Goal: Task Accomplishment & Management: Manage account settings

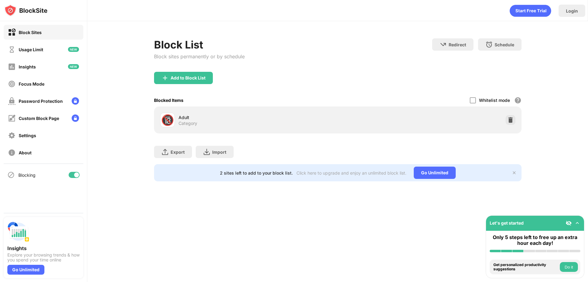
click at [513, 172] on img at bounding box center [514, 172] width 5 height 5
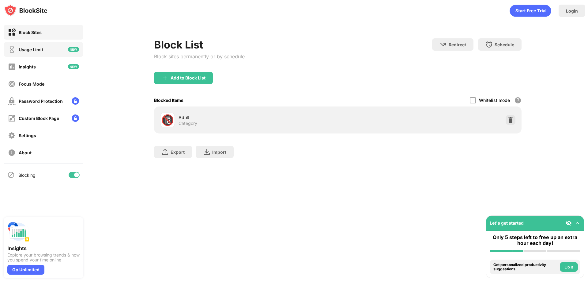
click at [57, 45] on div "Usage Limit" at bounding box center [44, 49] width 80 height 15
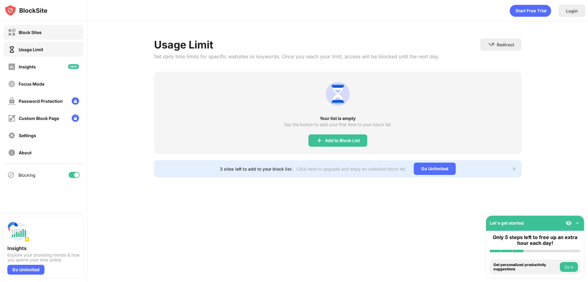
click at [39, 31] on div "Block Sites" at bounding box center [30, 32] width 23 height 5
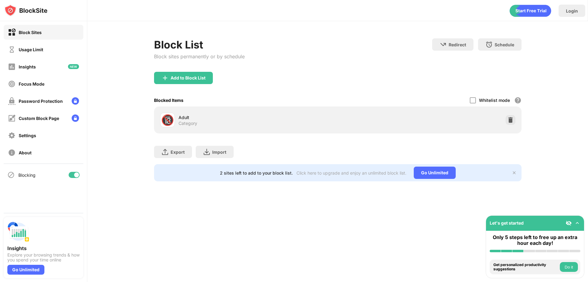
drag, startPoint x: 92, startPoint y: 68, endPoint x: 86, endPoint y: 82, distance: 15.7
click at [89, 71] on div "Block List Block sites permanently or by schedule Redirect Choose a site to be …" at bounding box center [337, 109] width 501 height 177
click at [472, 99] on div at bounding box center [473, 100] width 6 height 6
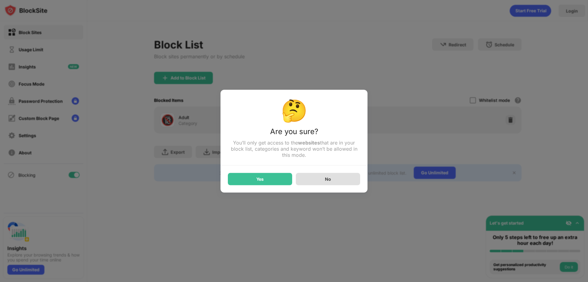
click at [321, 180] on div "No" at bounding box center [328, 178] width 64 height 12
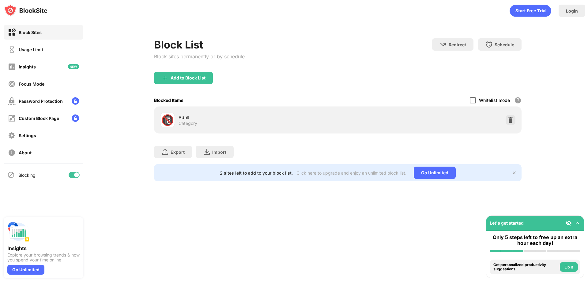
click at [475, 101] on div at bounding box center [473, 100] width 6 height 6
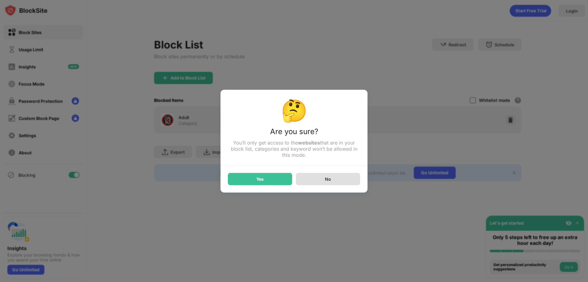
click at [313, 180] on div "No" at bounding box center [328, 178] width 64 height 12
